Goal: Navigation & Orientation: Find specific page/section

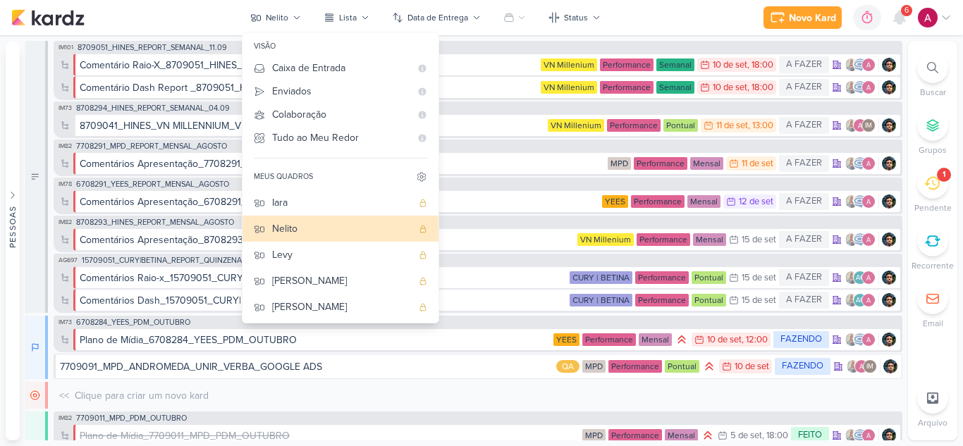
click at [921, 98] on p "Buscar" at bounding box center [933, 92] width 26 height 13
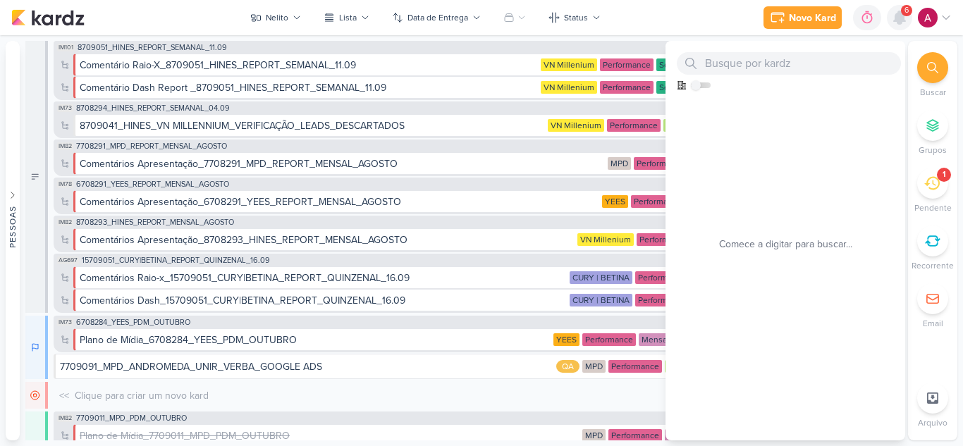
click at [902, 17] on icon at bounding box center [899, 17] width 11 height 13
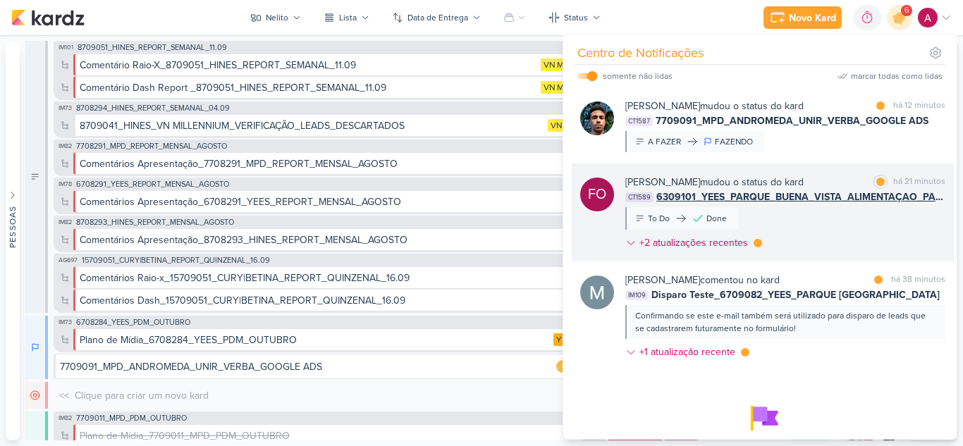
click at [852, 240] on div "[PERSON_NAME] mudou o status do kard marcar como lida há 21 minutos CT1589 6309…" at bounding box center [785, 215] width 320 height 81
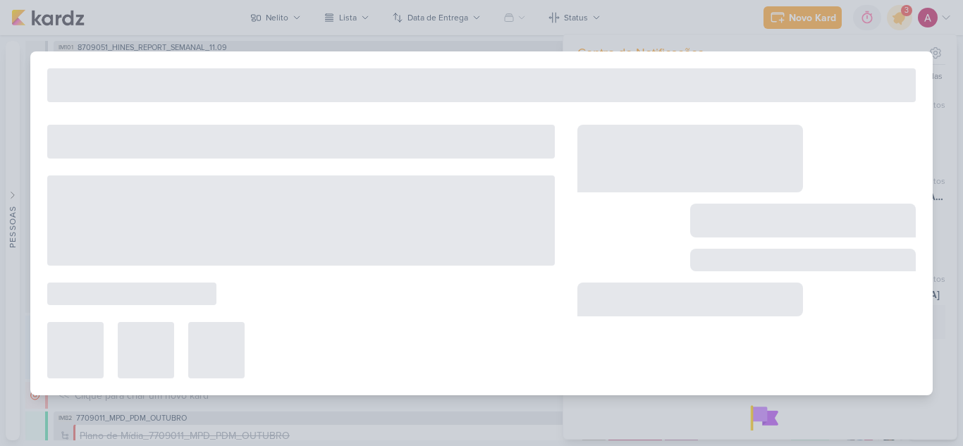
type input "6309101_YEES_PARQUE_BUENA_VISTA_ALIMENTAÇAO_PAGINA_SITE"
type input "[DATE] 18:00"
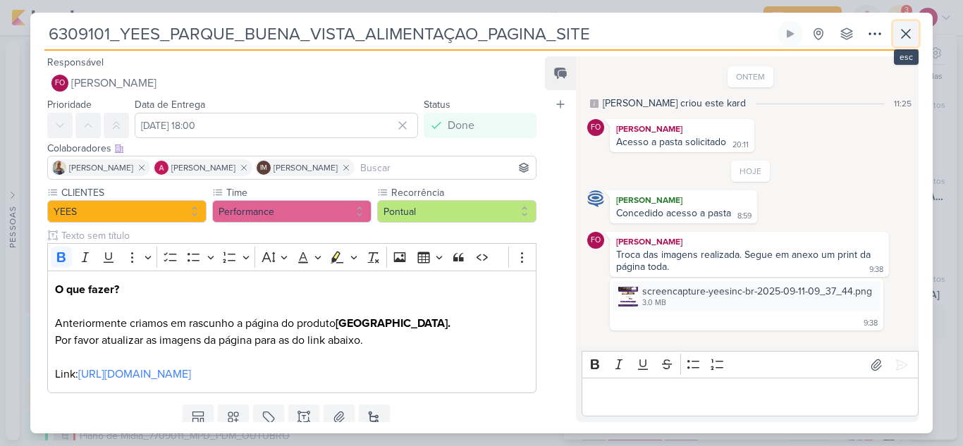
click at [918, 30] on button at bounding box center [905, 33] width 25 height 25
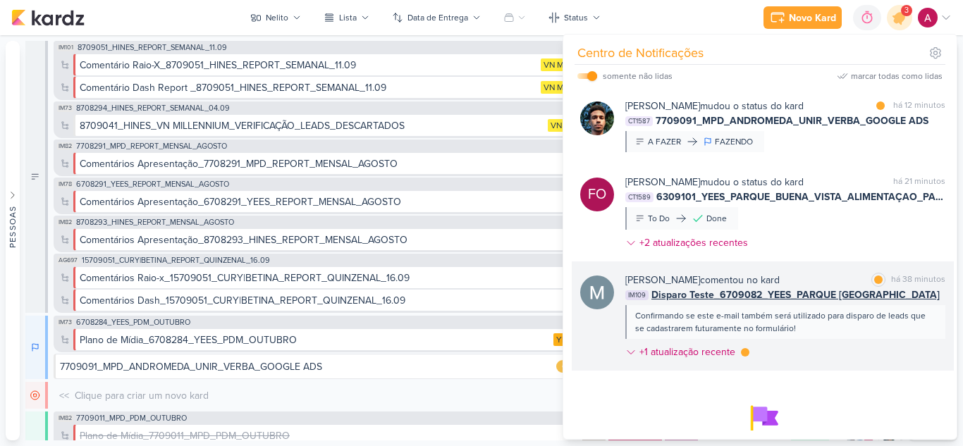
click at [844, 338] on div "Confirmando se este e-mail também será utilizado para disparo de leads que se c…" at bounding box center [785, 322] width 320 height 34
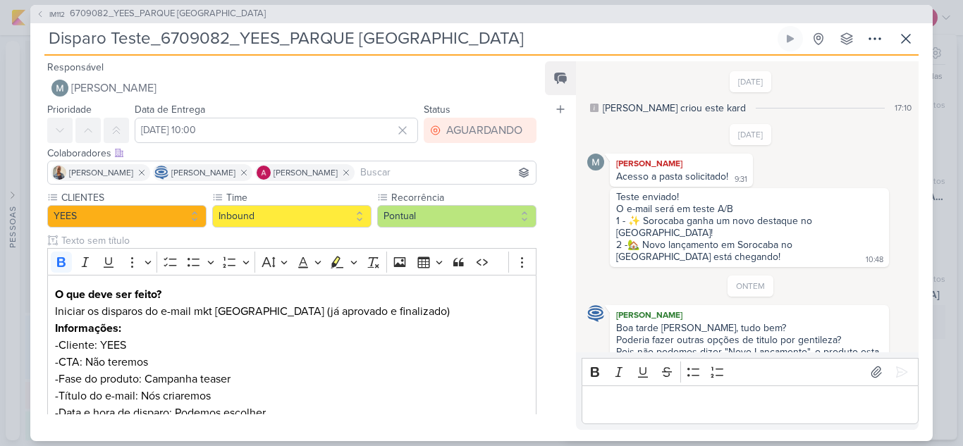
scroll to position [524, 0]
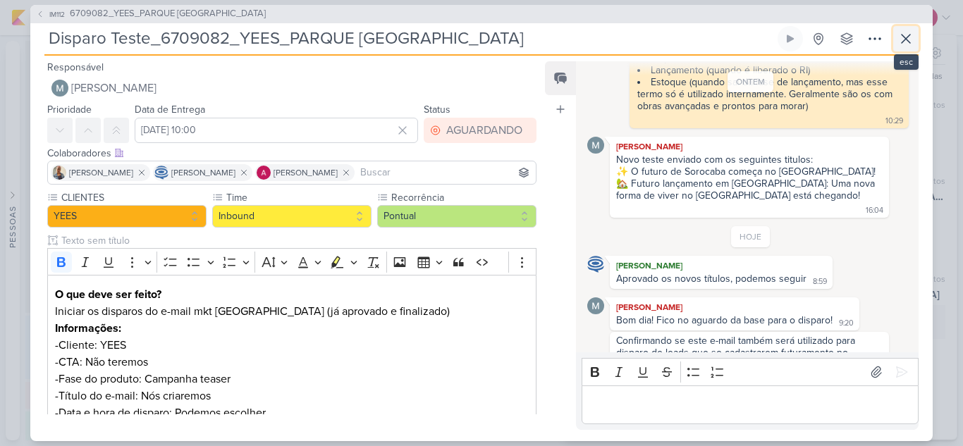
click at [910, 38] on icon at bounding box center [906, 38] width 17 height 17
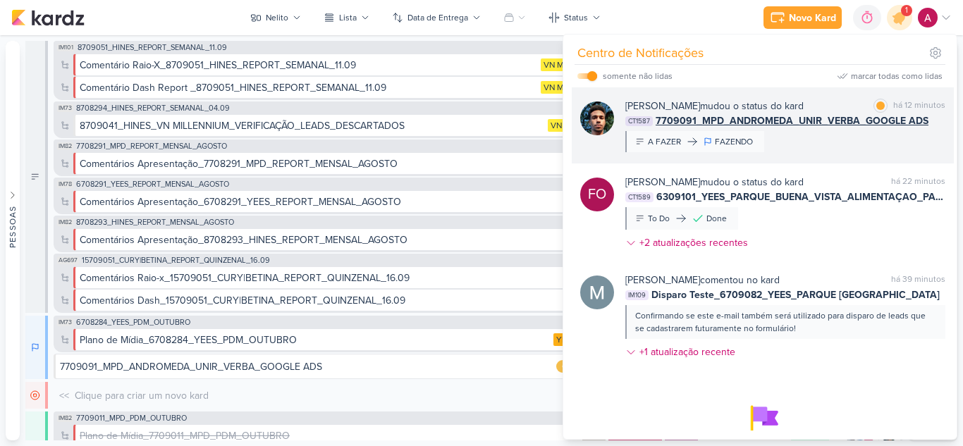
click at [828, 140] on div "[PERSON_NAME] mudou o status do kard marcar como lida há 12 minutos CT1587 7709…" at bounding box center [785, 126] width 320 height 54
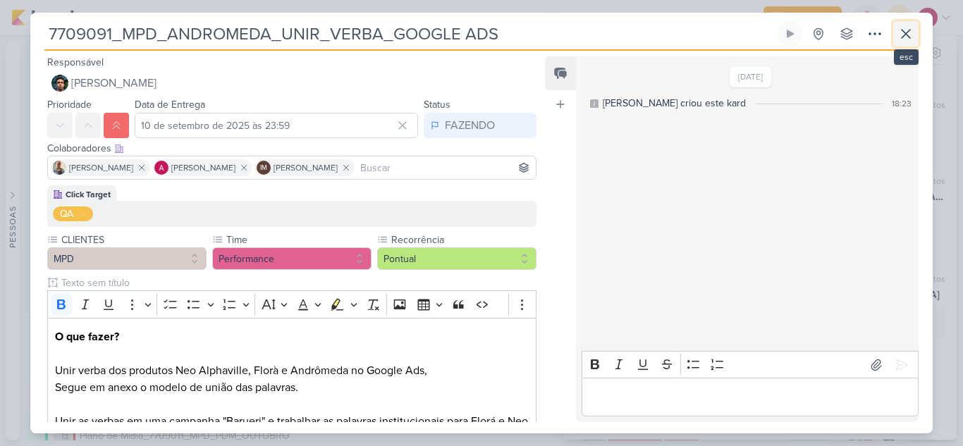
click at [909, 37] on icon at bounding box center [906, 34] width 8 height 8
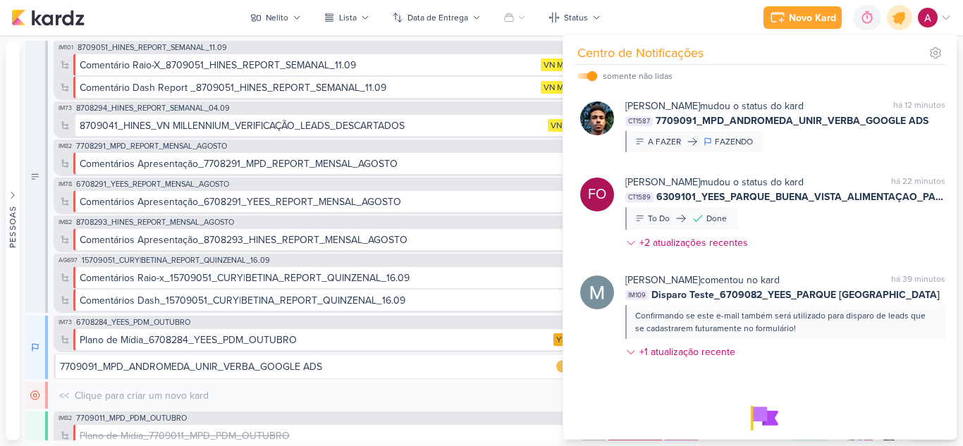
click at [906, 16] on icon at bounding box center [900, 18] width 24 height 24
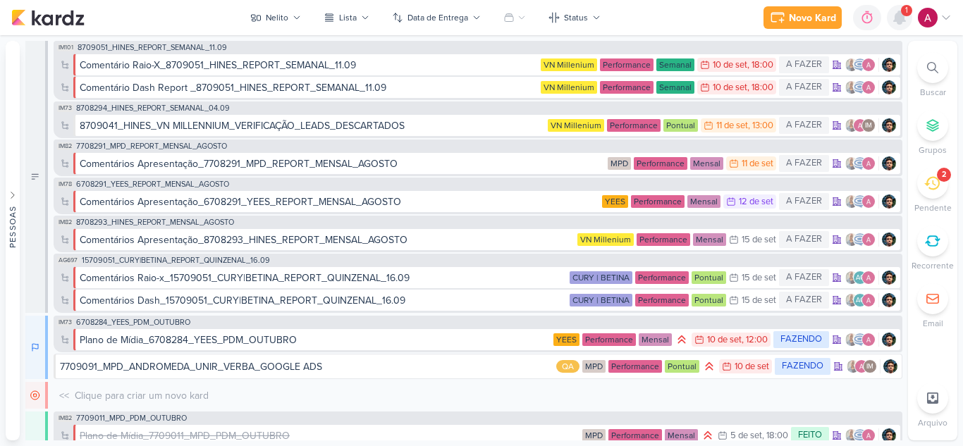
click at [902, 22] on icon at bounding box center [899, 17] width 11 height 13
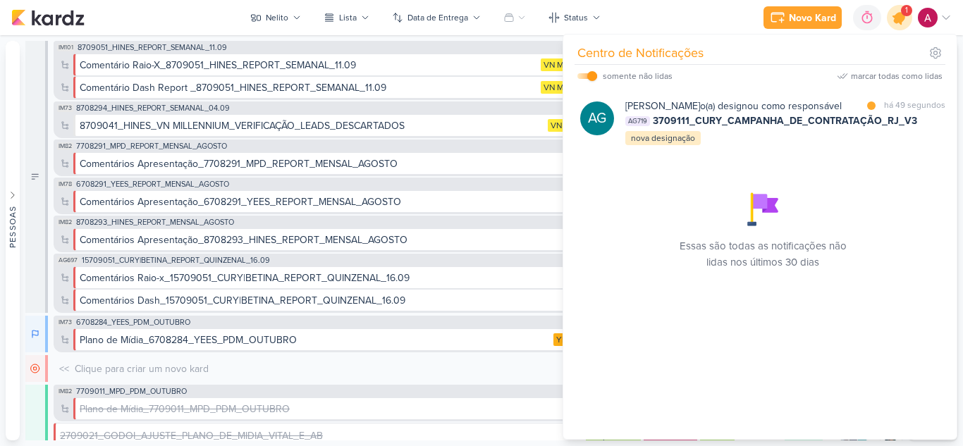
click at [903, 25] on icon at bounding box center [900, 18] width 24 height 24
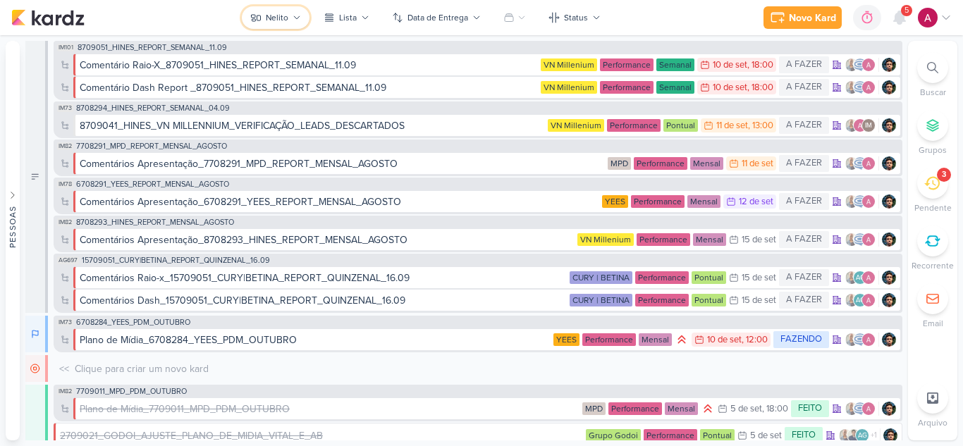
click at [288, 24] on button "Nelito" at bounding box center [276, 17] width 68 height 23
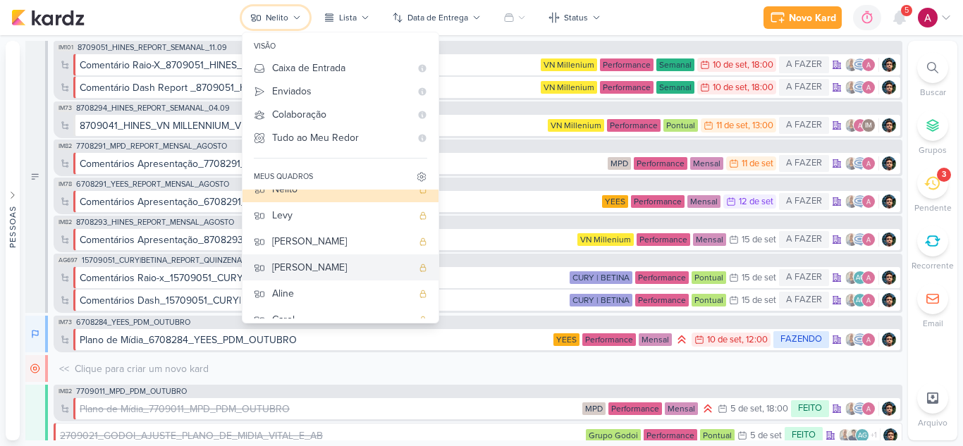
scroll to position [106, 0]
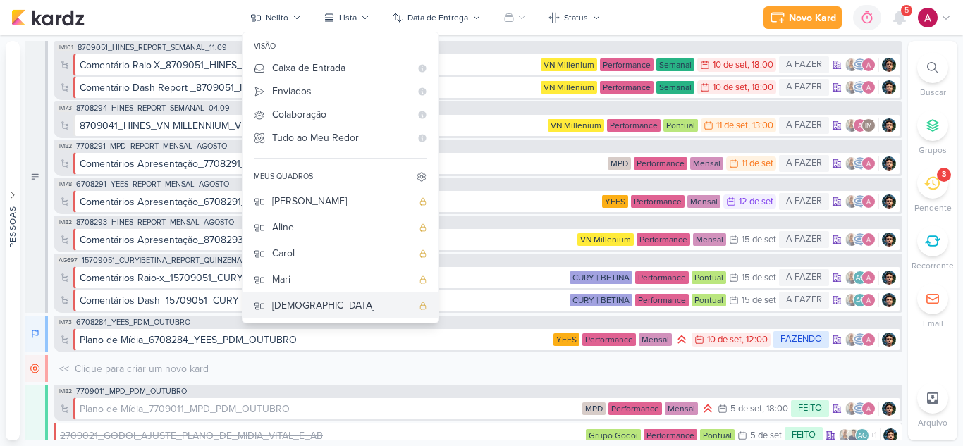
click at [296, 304] on div "[DEMOGRAPHIC_DATA]" at bounding box center [342, 305] width 140 height 15
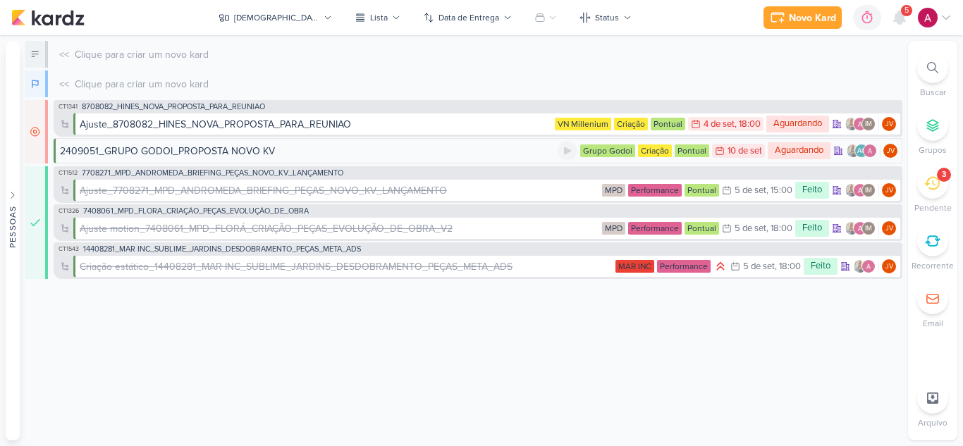
click at [186, 150] on div "2409051_GRUPO GODOI_PROPOSTA NOVO KV" at bounding box center [167, 151] width 215 height 15
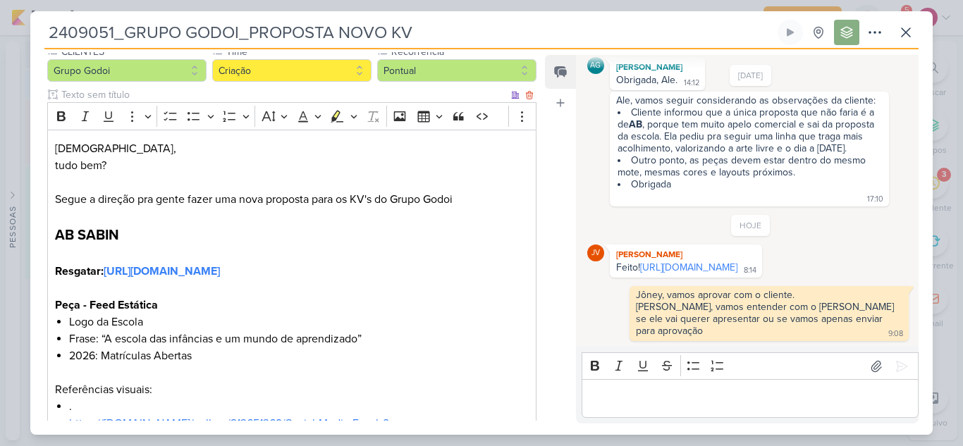
scroll to position [141, 0]
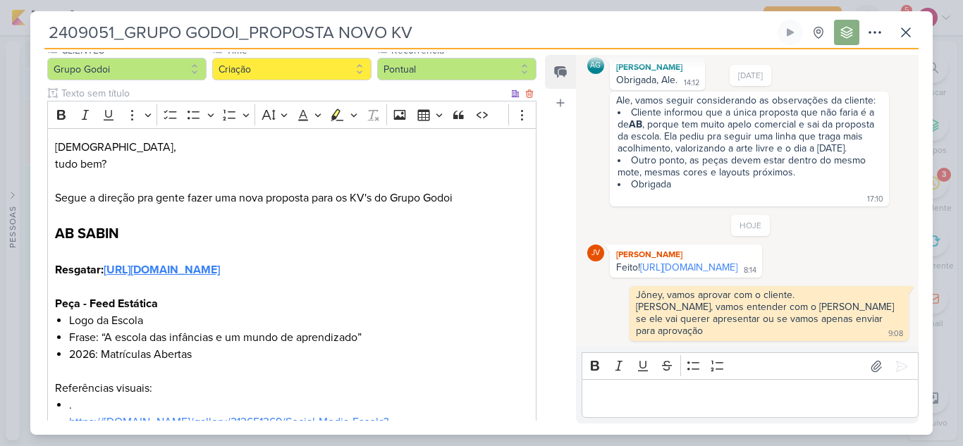
click at [132, 277] on strong "[URL][DOMAIN_NAME]" at bounding box center [162, 270] width 116 height 14
